Goal: Task Accomplishment & Management: Use online tool/utility

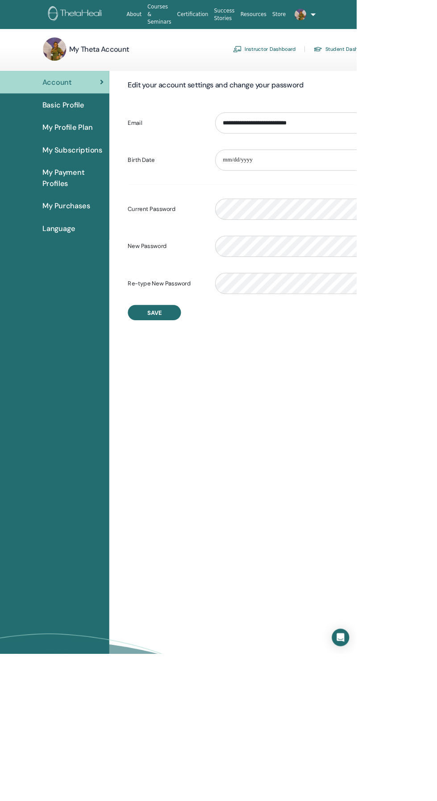
click at [327, 62] on link "Instructor Dashboard" at bounding box center [323, 60] width 77 height 14
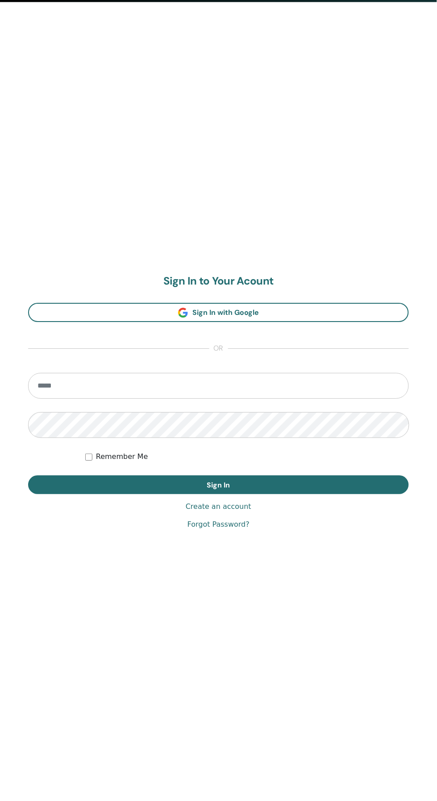
scroll to position [801, 0]
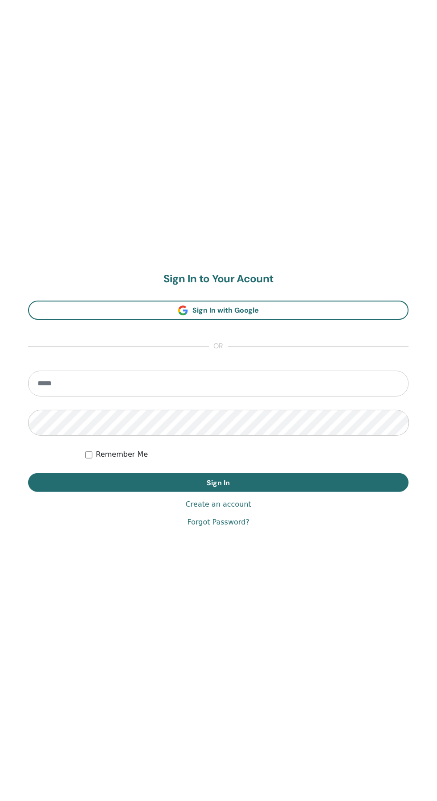
click at [247, 384] on input "email" at bounding box center [218, 384] width 380 height 26
type input "**********"
click at [28, 474] on button "Sign In" at bounding box center [218, 483] width 380 height 19
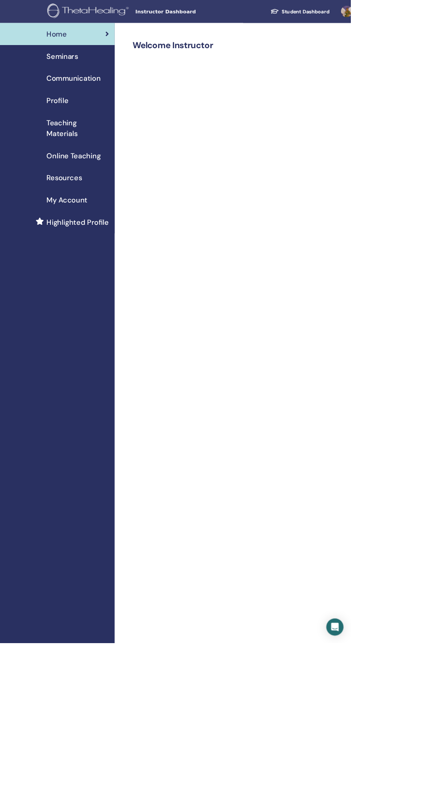
click at [95, 70] on span "Seminars" at bounding box center [77, 69] width 39 height 13
